Goal: Task Accomplishment & Management: Use online tool/utility

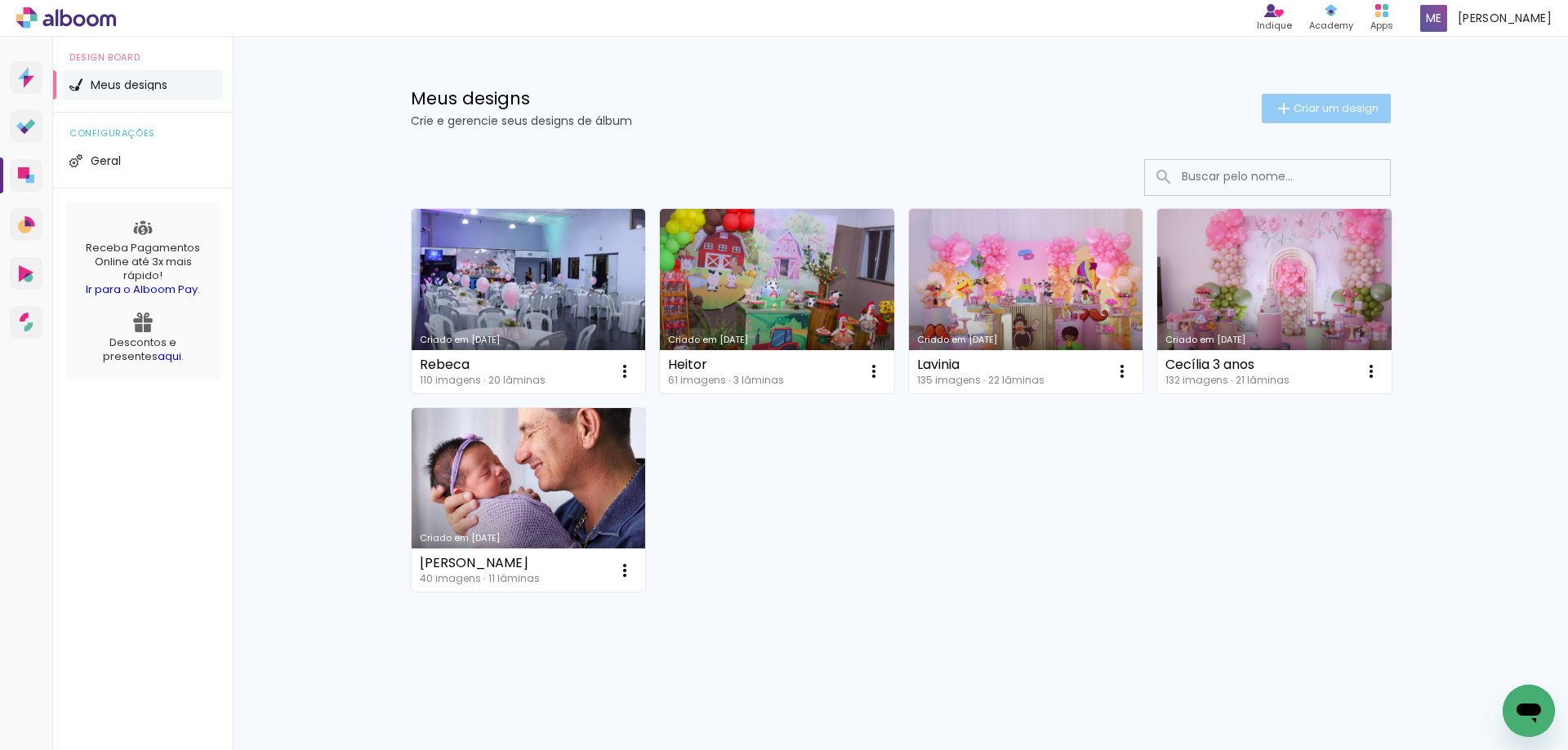
click at [1321, 109] on span "Criar um design" at bounding box center [1336, 108] width 85 height 11
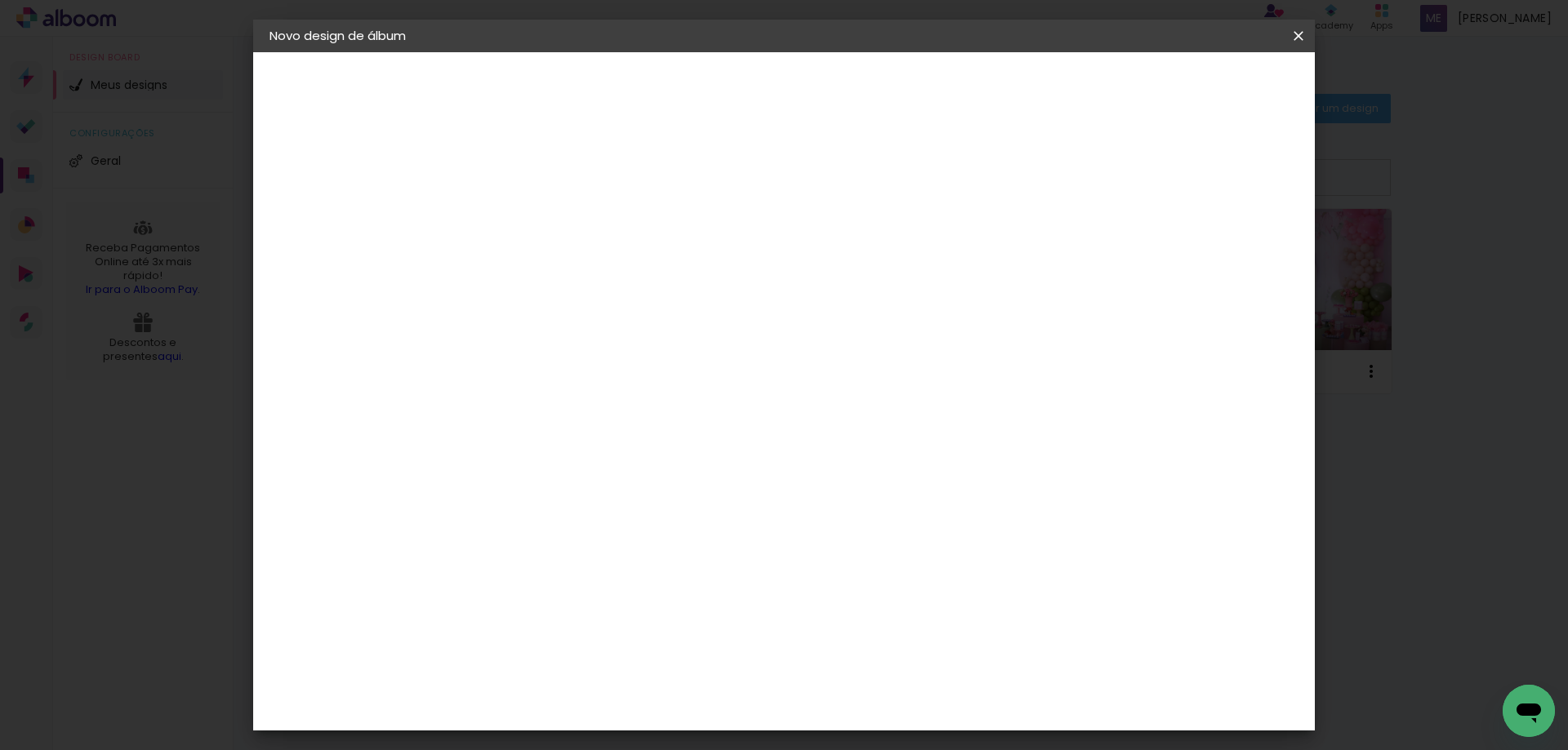
click at [536, 222] on input at bounding box center [536, 219] width 0 height 25
type input "Lu"
type paper-input "Lu"
type input "Luísa"
type paper-input "Luísa"
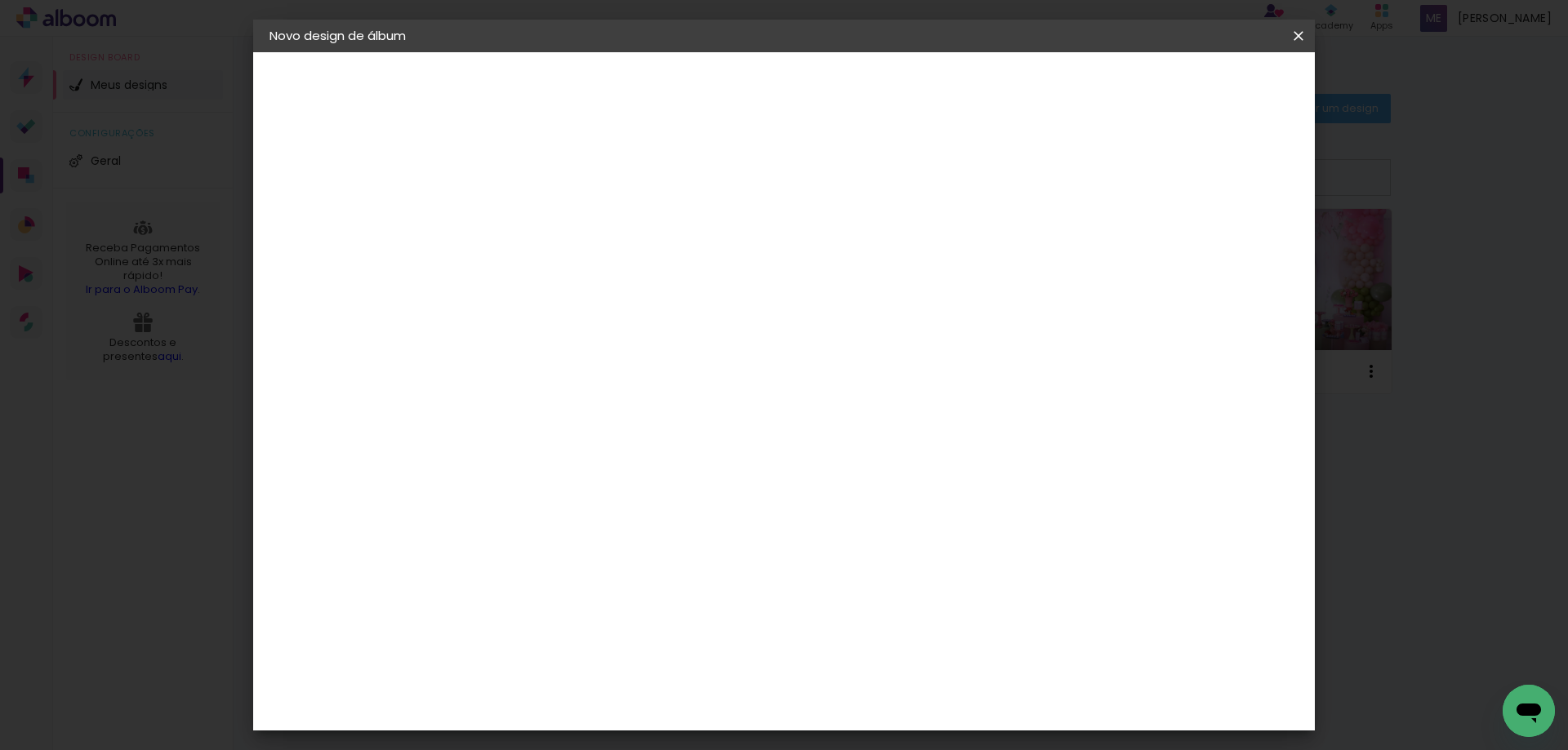
click at [0, 0] on slot "Avançar" at bounding box center [0, 0] width 0 height 0
click at [555, 503] on div "Foto 15" at bounding box center [540, 515] width 30 height 26
click at [0, 0] on slot "Avançar" at bounding box center [0, 0] width 0 height 0
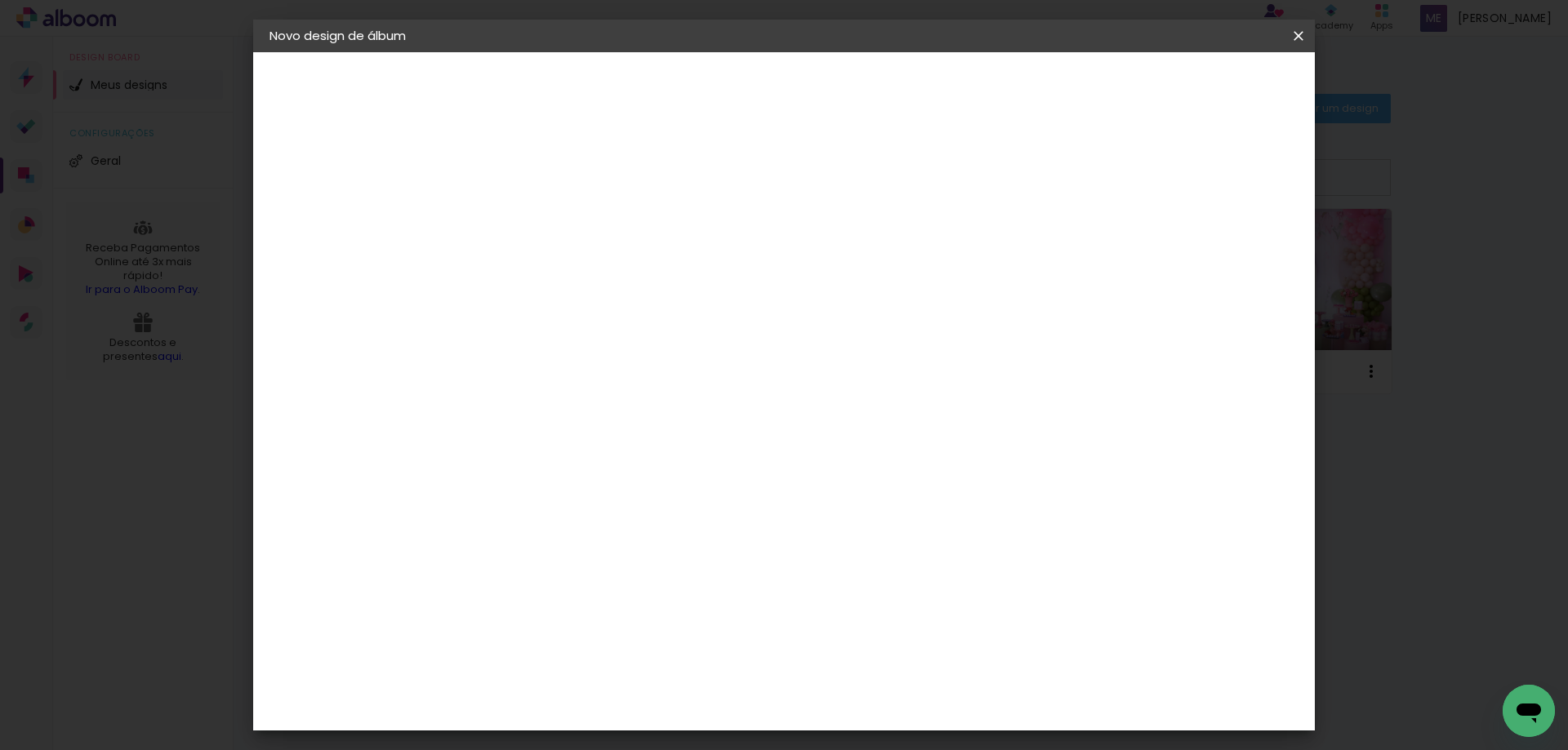
click at [647, 311] on span "20 × 25" at bounding box center [608, 332] width 75 height 43
click at [0, 0] on slot "Avançar" at bounding box center [0, 0] width 0 height 0
click at [1196, 90] on span "Iniciar design" at bounding box center [1159, 87] width 75 height 11
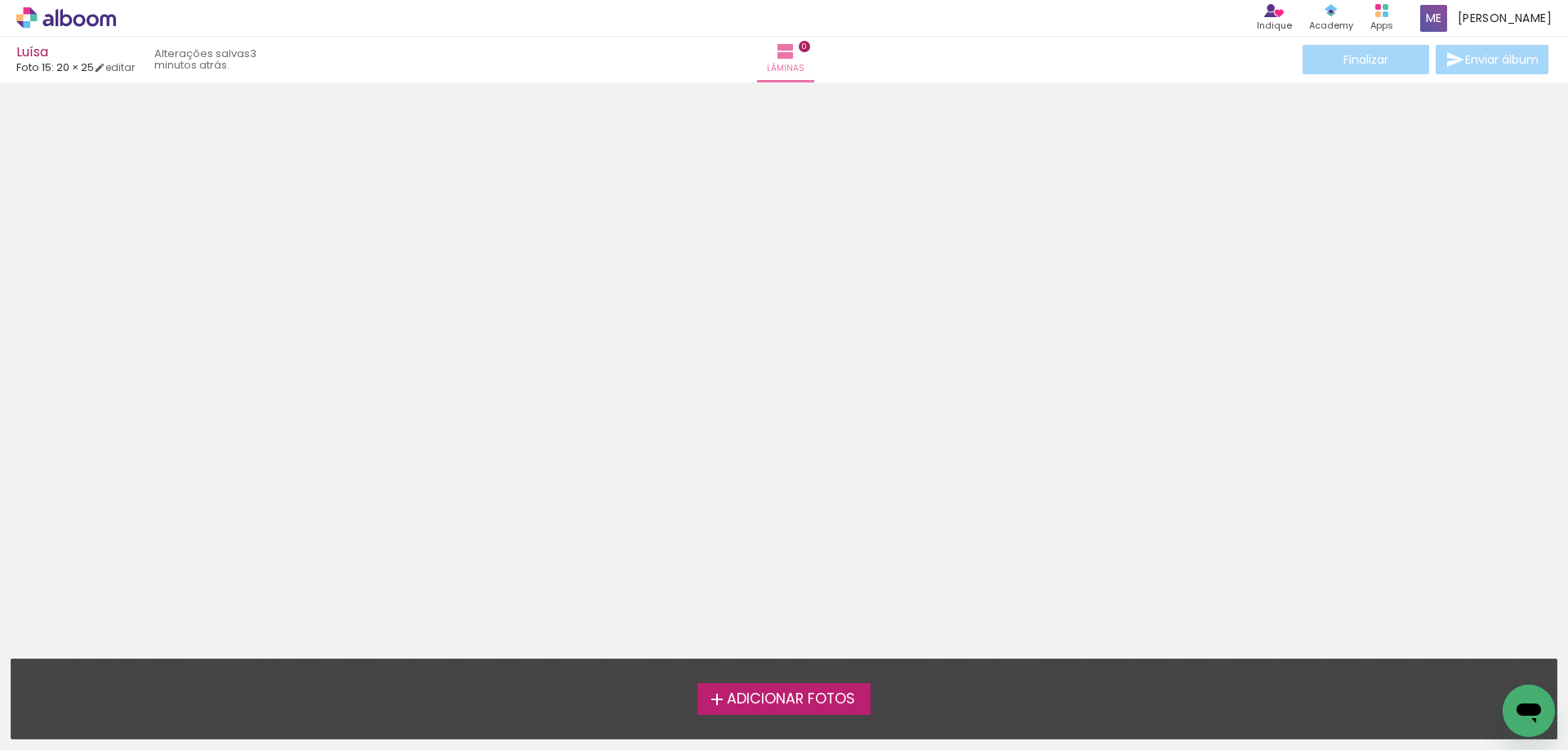
click at [755, 721] on div "Adicionar Fotos Solte suas fotos aqui..." at bounding box center [784, 698] width 1545 height 79
click at [753, 693] on span "Adicionar Fotos" at bounding box center [791, 699] width 128 height 14
click at [0, 0] on input "file" at bounding box center [0, 0] width 0 height 0
